Goal: Task Accomplishment & Management: Manage account settings

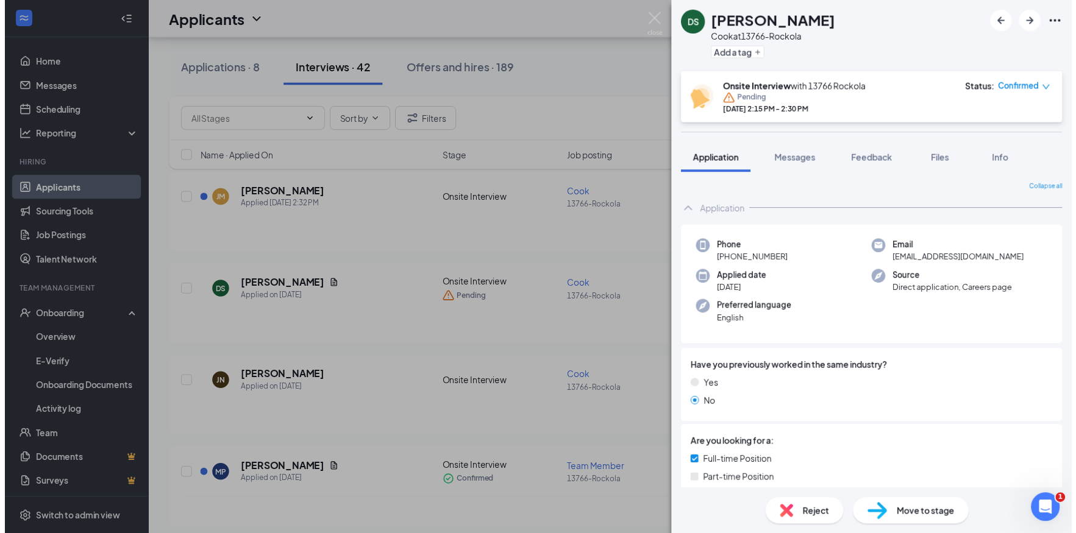
scroll to position [61, 0]
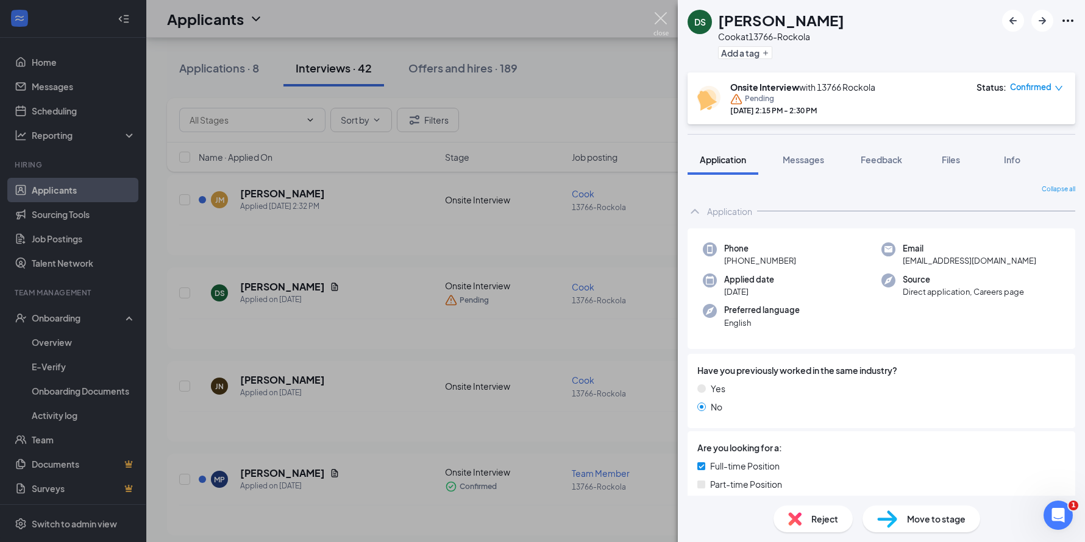
click at [668, 18] on img at bounding box center [660, 24] width 15 height 24
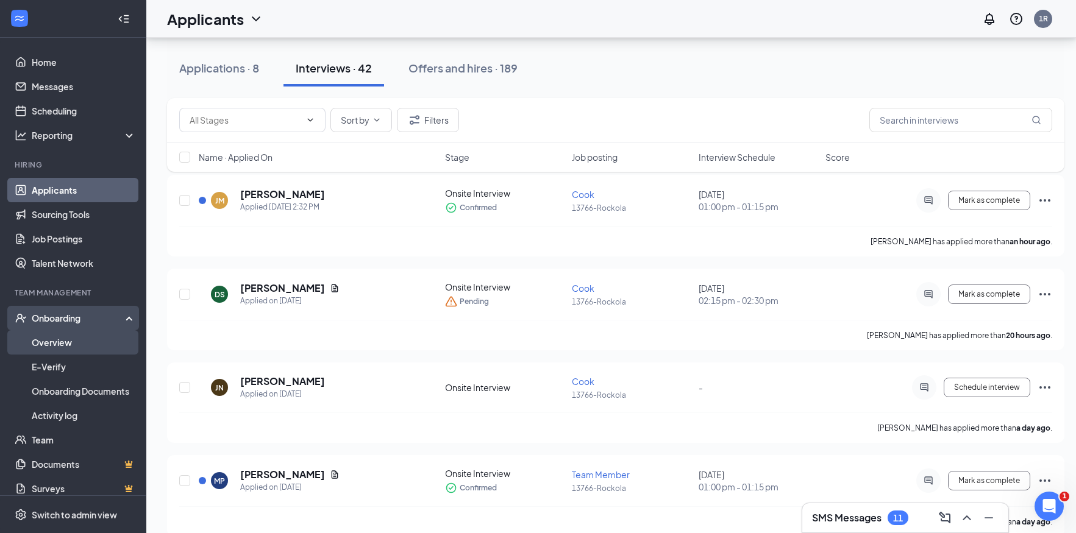
click at [41, 345] on link "Overview" at bounding box center [84, 342] width 104 height 24
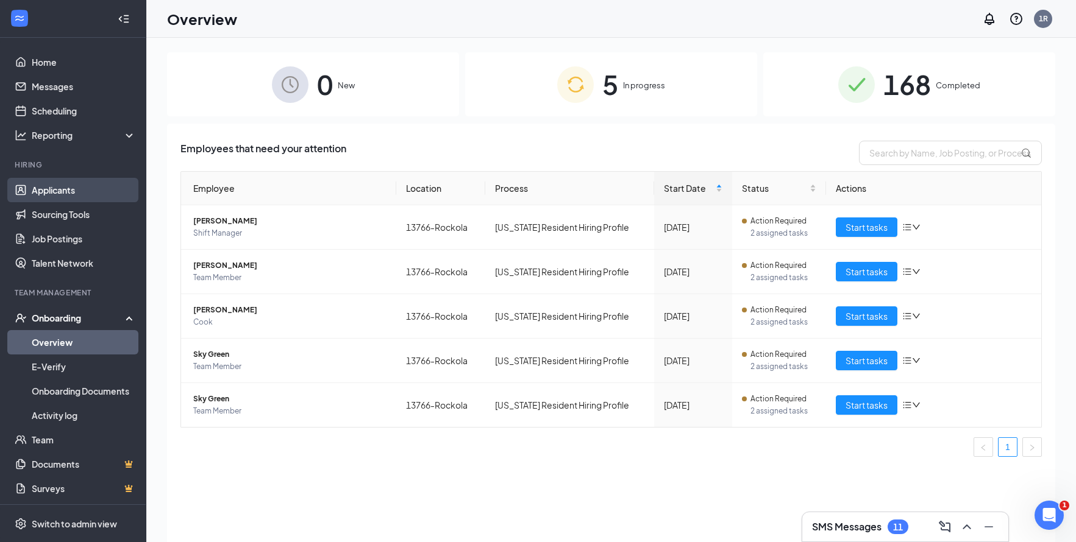
click at [55, 190] on link "Applicants" at bounding box center [84, 190] width 104 height 24
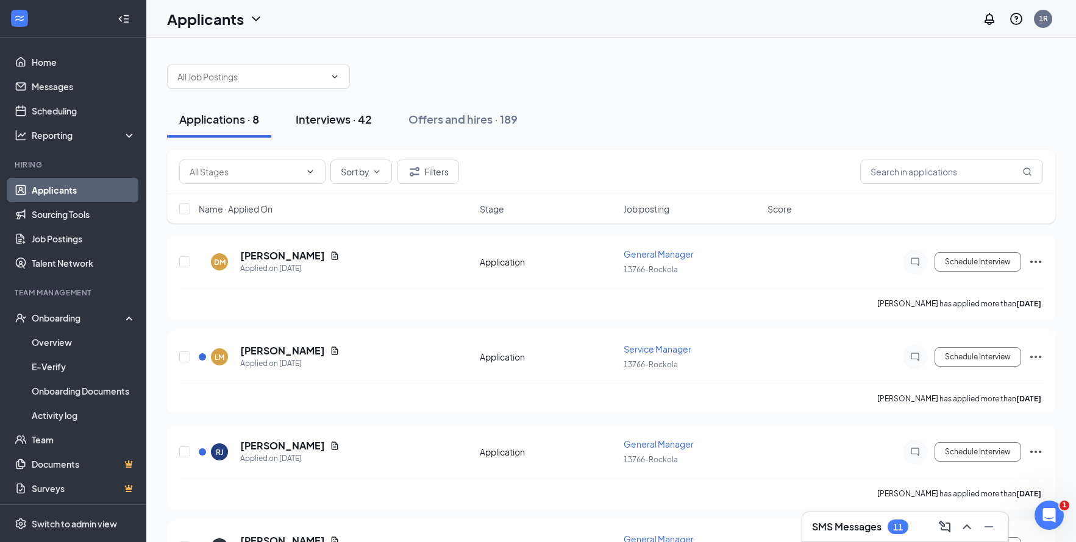
click at [322, 119] on div "Interviews · 42" at bounding box center [334, 119] width 76 height 15
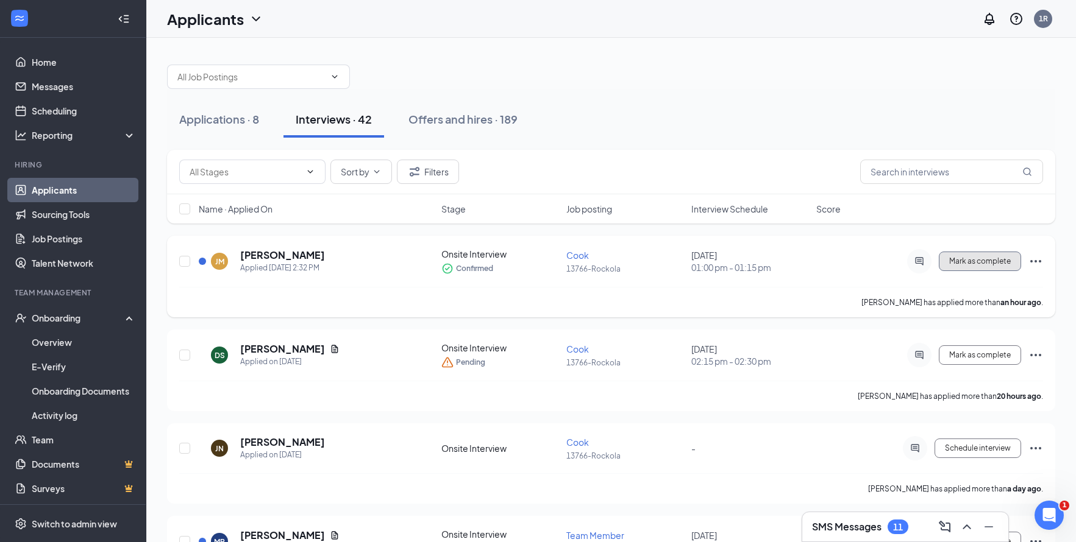
click at [1000, 261] on span "Mark as complete" at bounding box center [980, 261] width 62 height 9
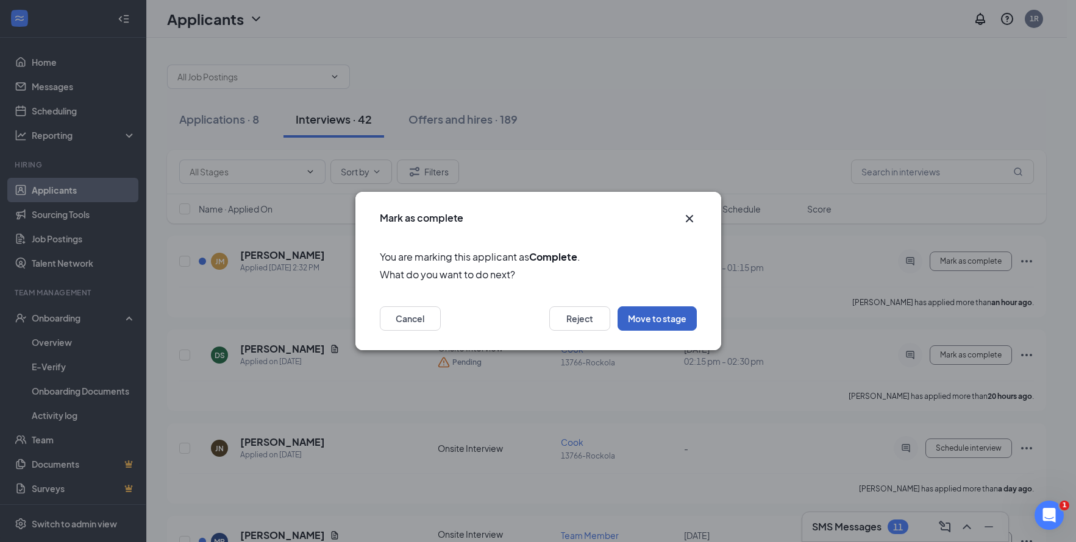
click at [662, 315] on button "Move to stage" at bounding box center [656, 319] width 79 height 24
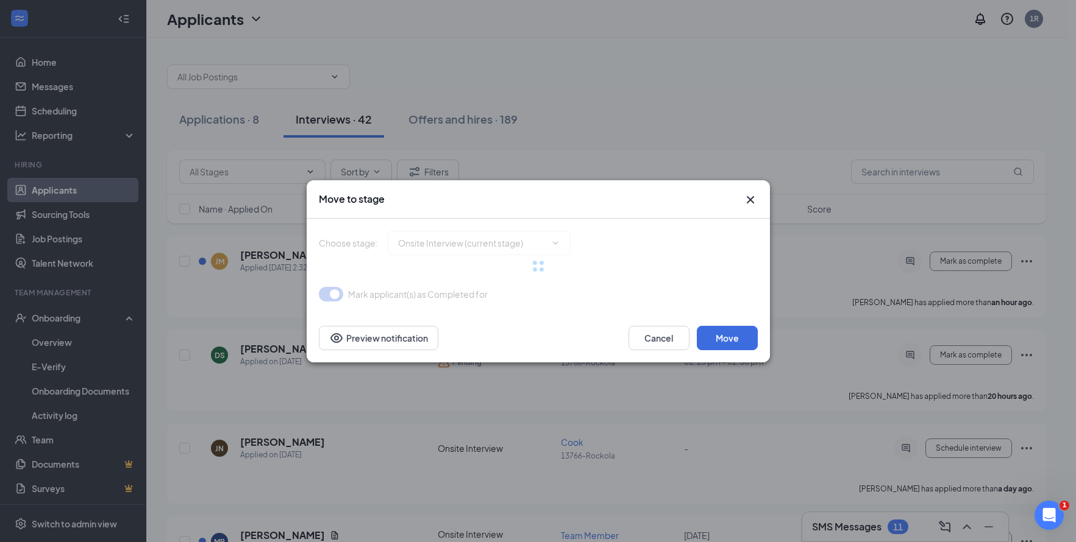
type input "Hiring Complete (final stage)"
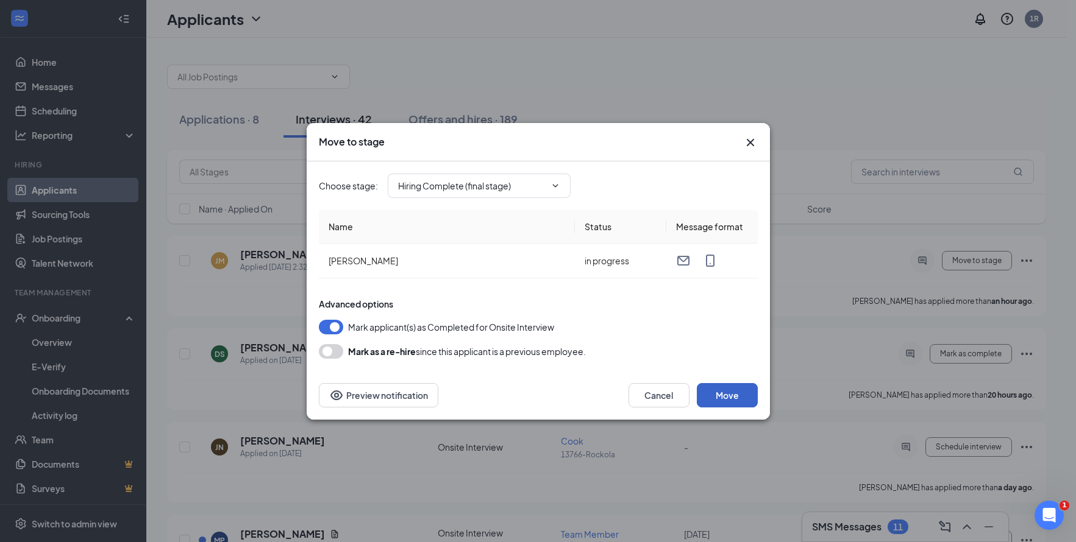
click at [741, 387] on button "Move" at bounding box center [727, 395] width 61 height 24
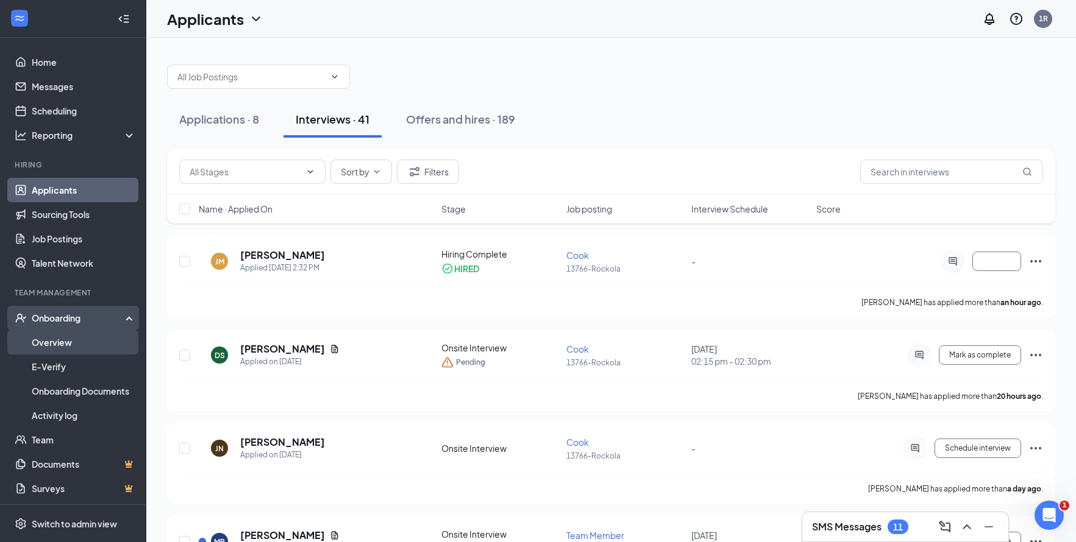
click at [51, 346] on link "Overview" at bounding box center [84, 342] width 104 height 24
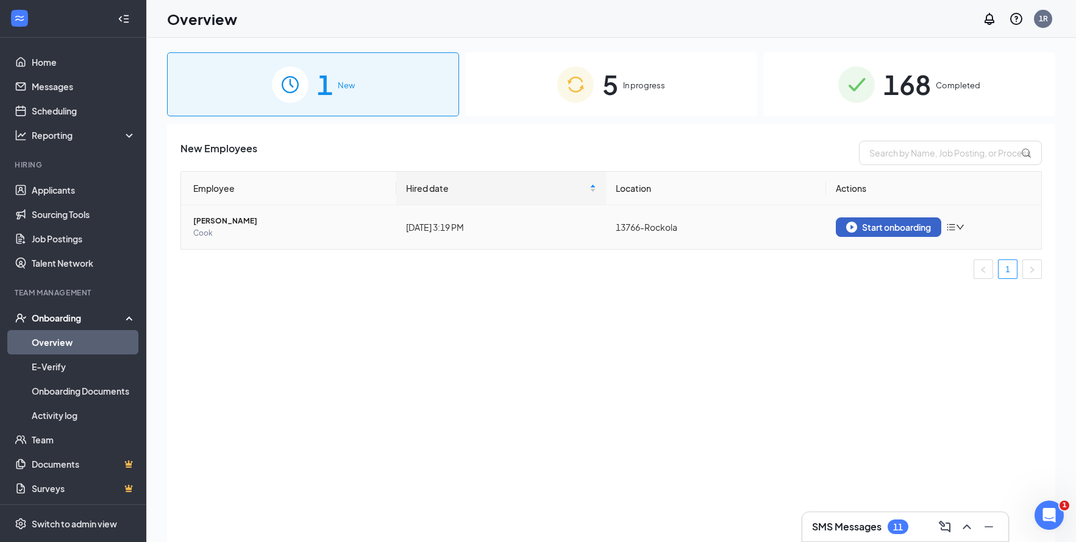
click at [903, 228] on div "Start onboarding" at bounding box center [888, 227] width 85 height 11
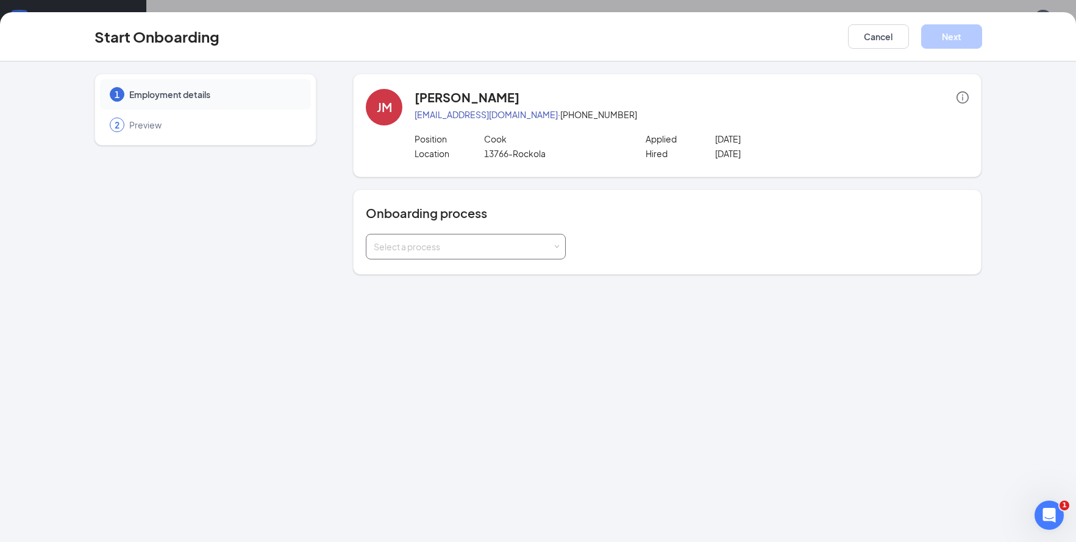
click at [534, 246] on div "Select a process" at bounding box center [463, 247] width 179 height 12
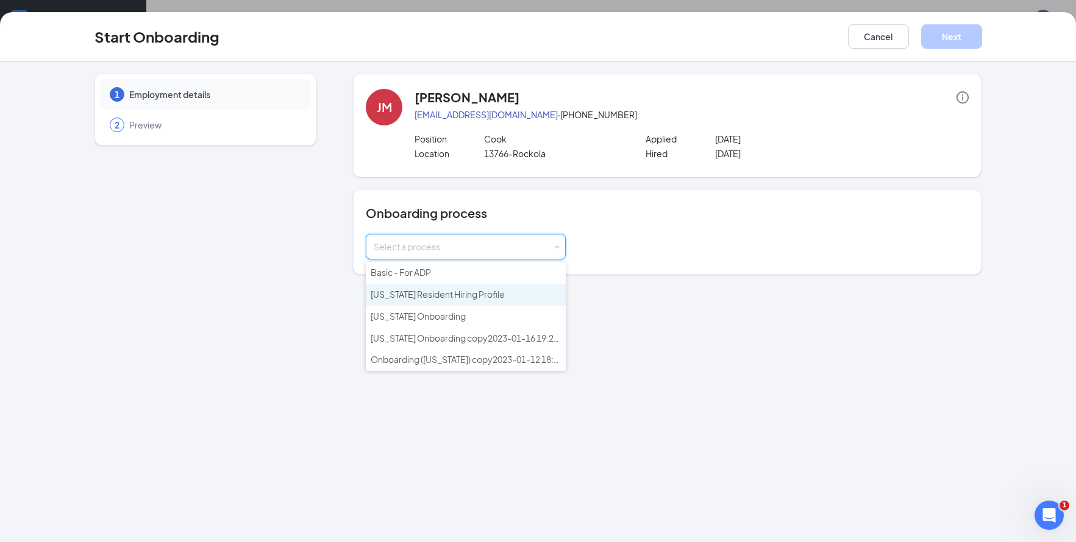
click at [484, 292] on span "[US_STATE] Resident Hiring Profile" at bounding box center [438, 294] width 134 height 11
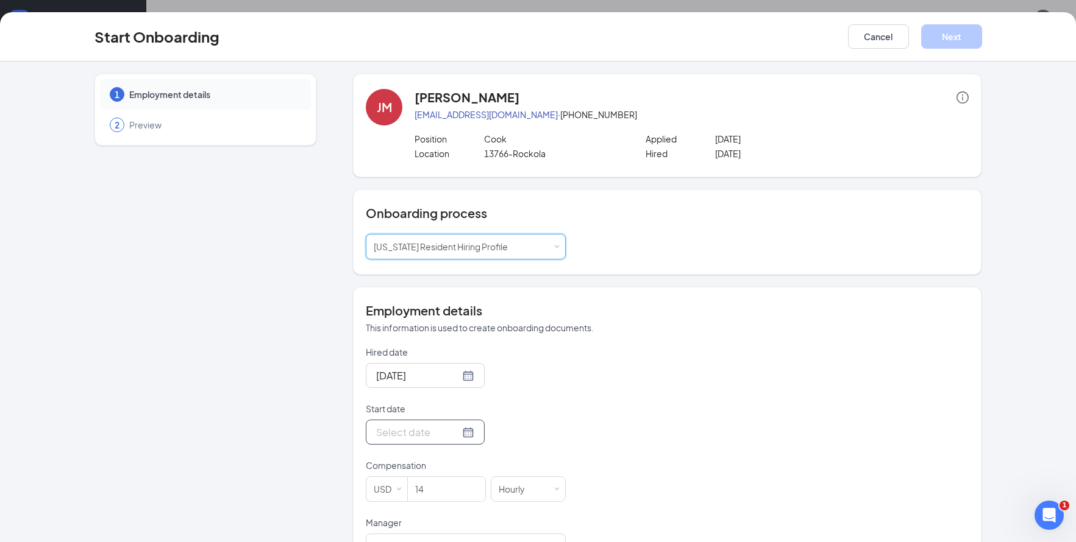
click at [457, 439] on div at bounding box center [425, 432] width 98 height 15
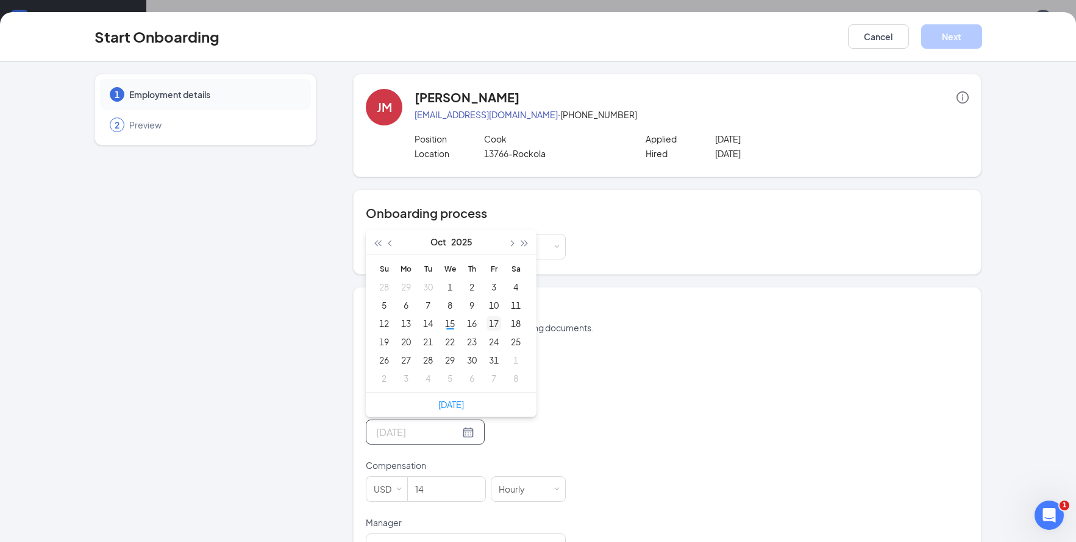
type input "[DATE]"
click at [488, 327] on div "17" at bounding box center [493, 323] width 15 height 15
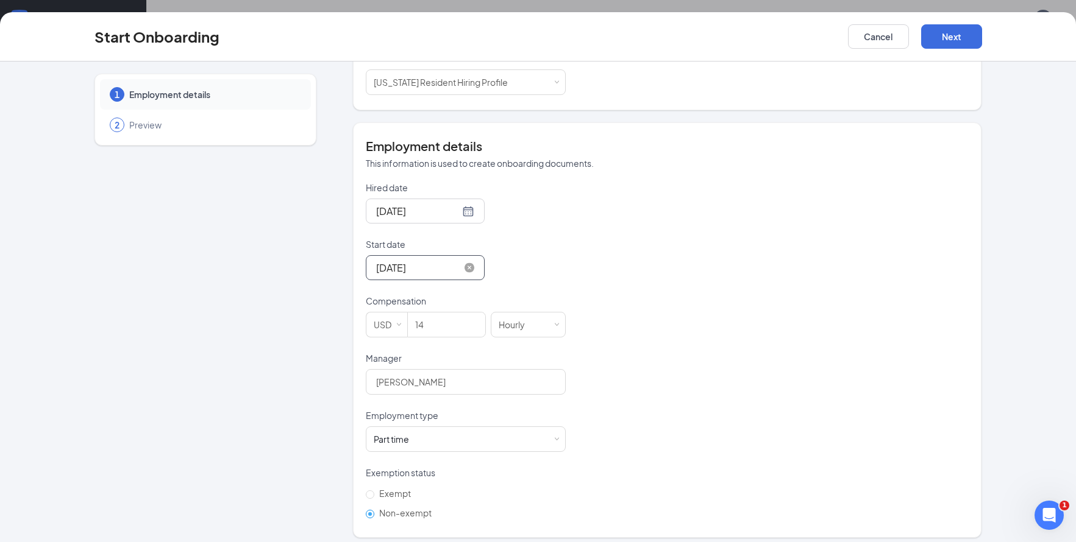
scroll to position [173, 0]
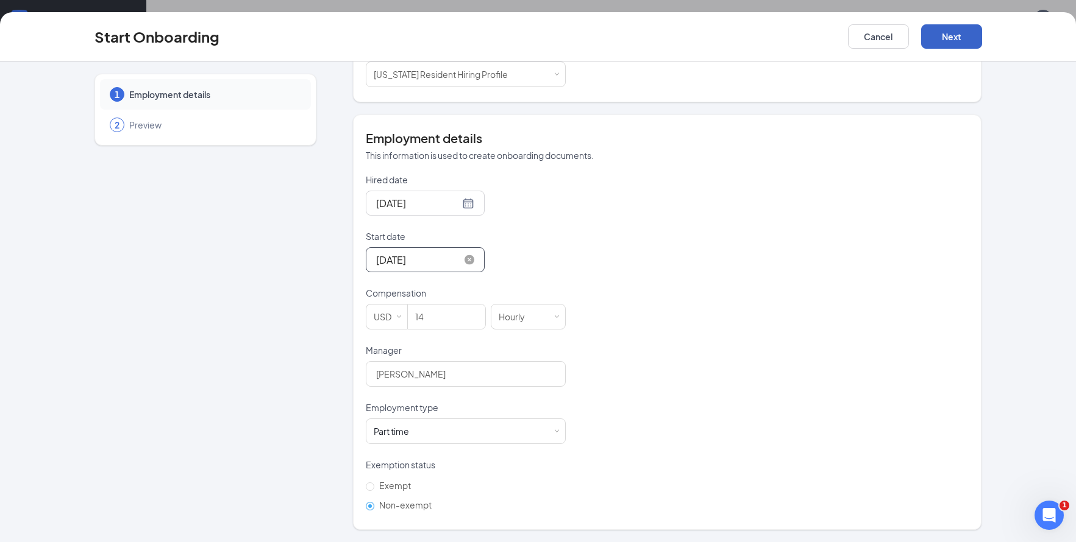
click at [942, 46] on button "Next" at bounding box center [951, 36] width 61 height 24
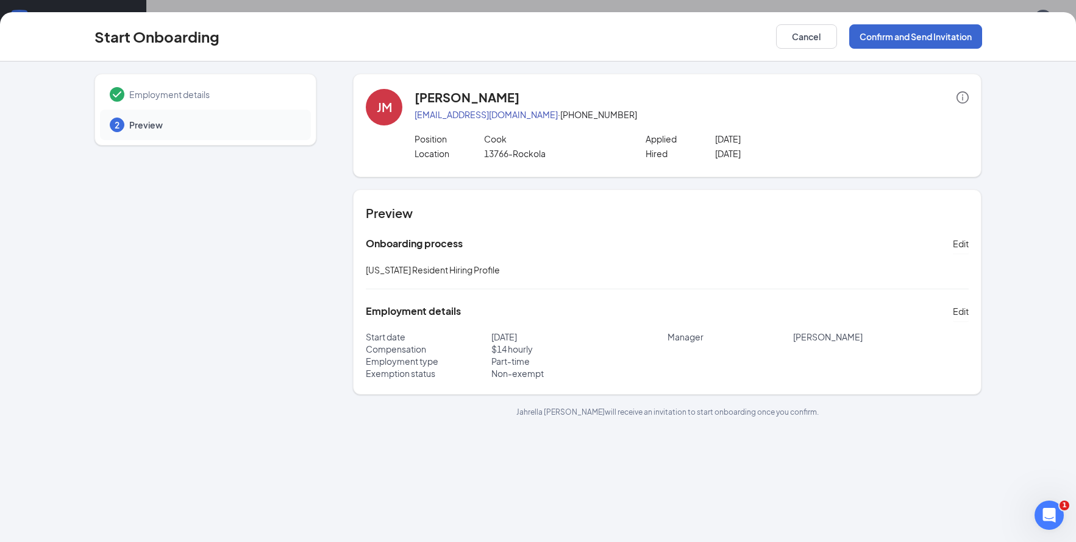
scroll to position [0, 0]
click at [873, 27] on div "Start Onboarding Cancel Confirm and Send Invitation" at bounding box center [538, 36] width 1076 height 49
click at [876, 33] on button "Confirm and Send Invitation" at bounding box center [915, 36] width 133 height 24
